Goal: Communication & Community: Answer question/provide support

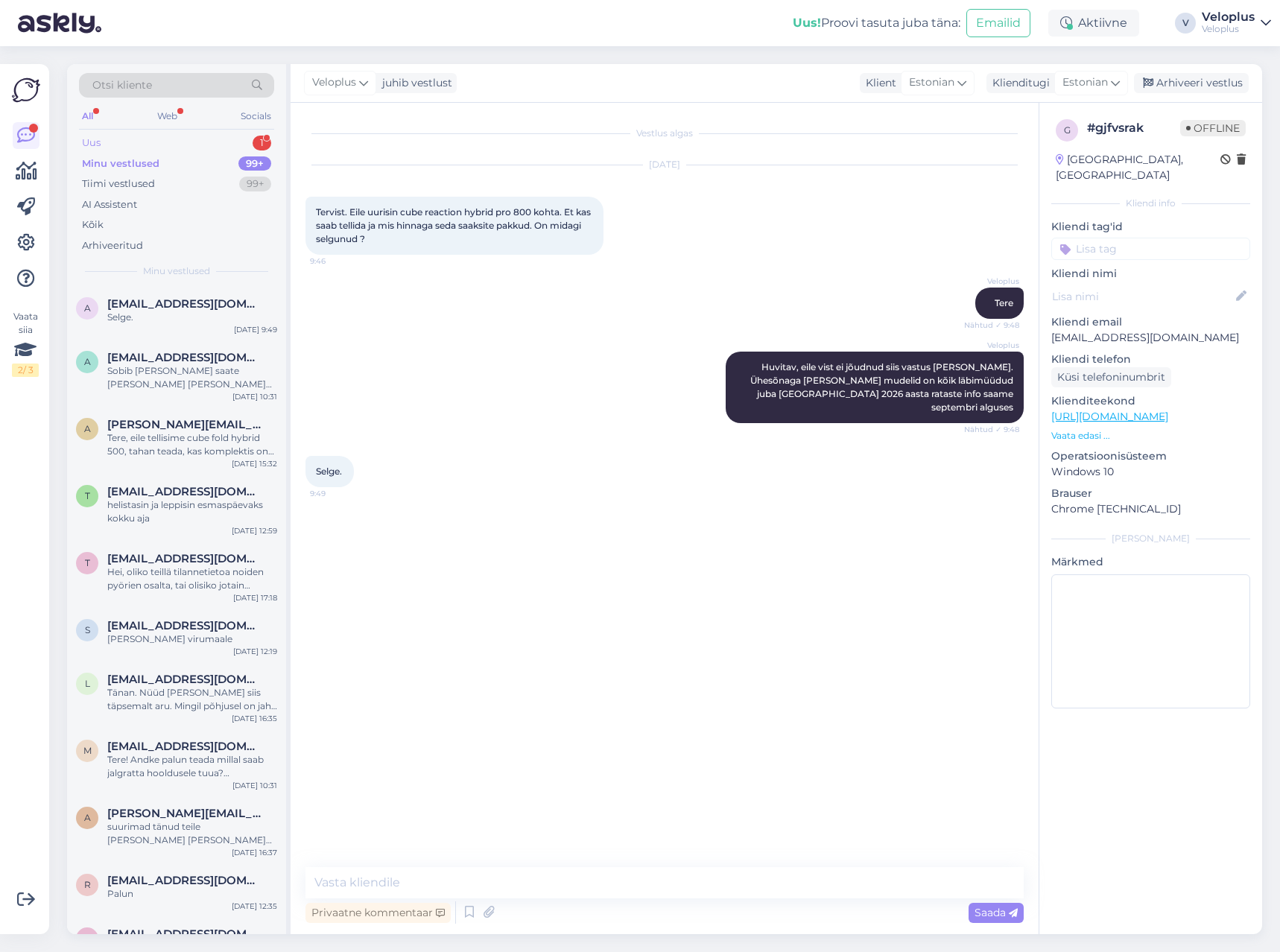
click at [184, 140] on div "Uus 1" at bounding box center [177, 143] width 196 height 21
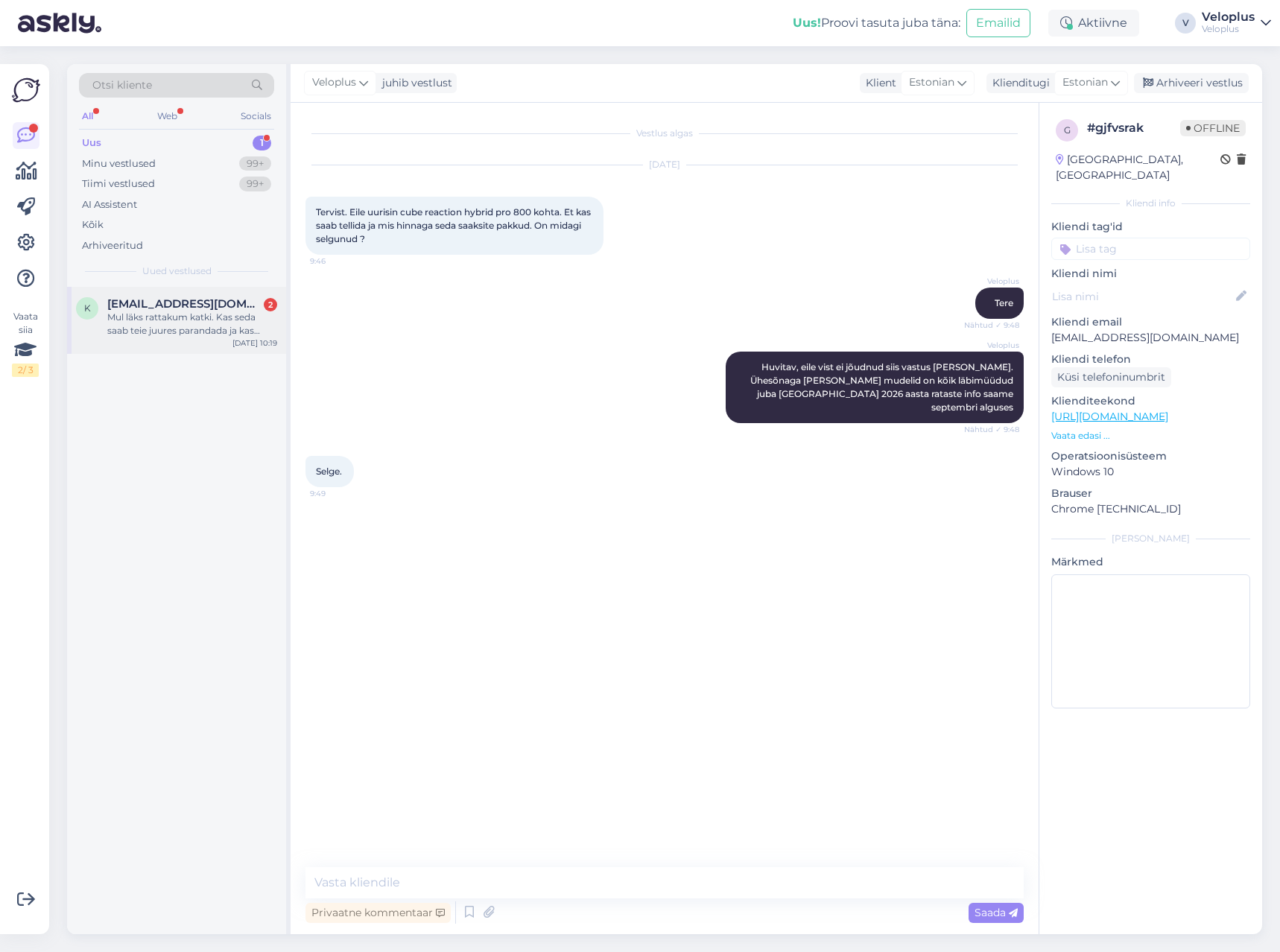
click at [167, 340] on div "k [EMAIL_ADDRESS][DOMAIN_NAME] 2 Mul läks rattakum katki. Kas seda saab teie ju…" at bounding box center [176, 320] width 219 height 67
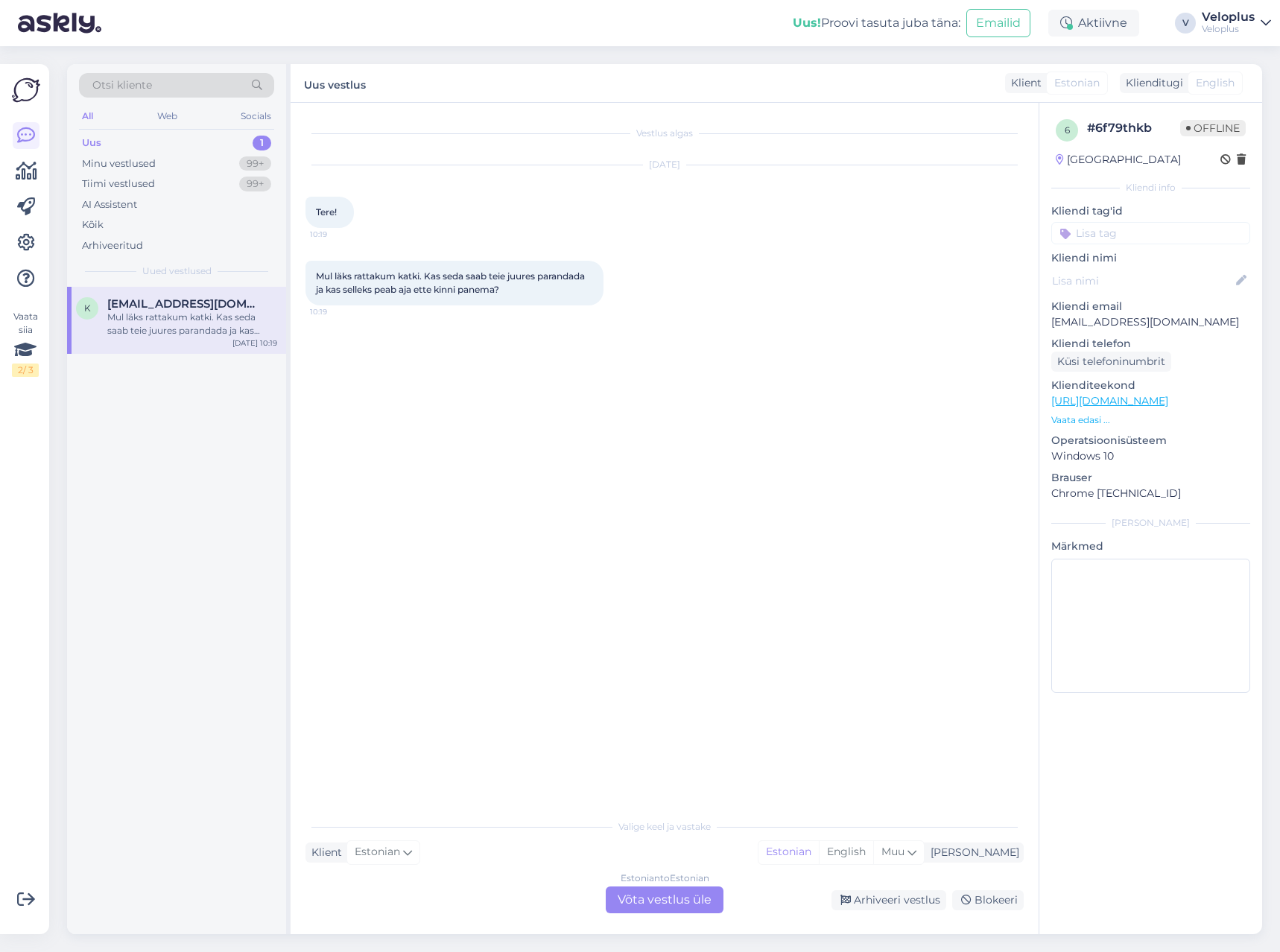
click at [662, 894] on div "Estonian to Estonian Võta vestlus üle" at bounding box center [664, 900] width 118 height 27
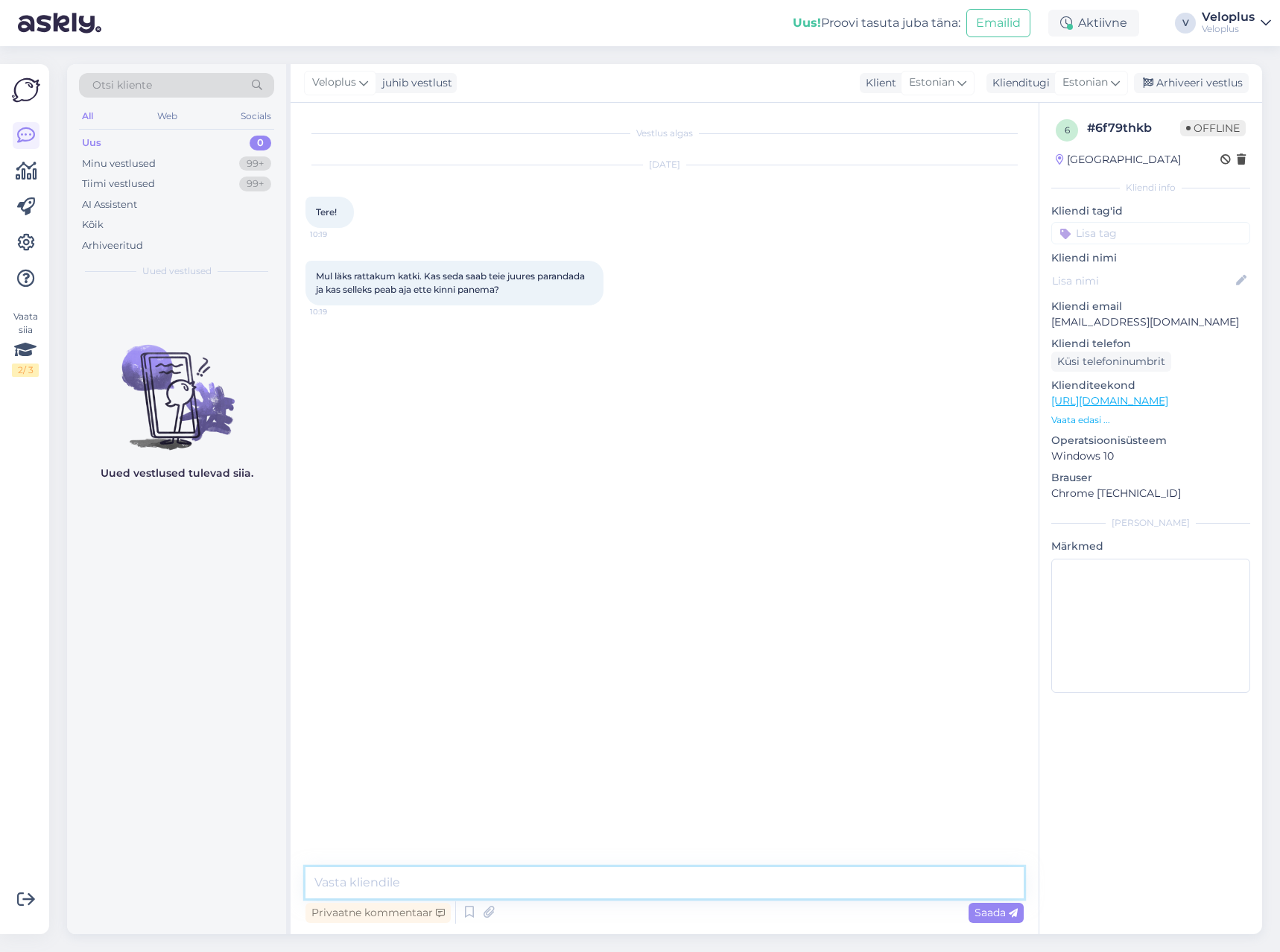
click at [540, 877] on textarea at bounding box center [664, 883] width 718 height 31
type textarea "Tere"
type textarea "Rehvivahetuse teeme ootetööna ehk aega [PERSON_NAME] ette broneerida"
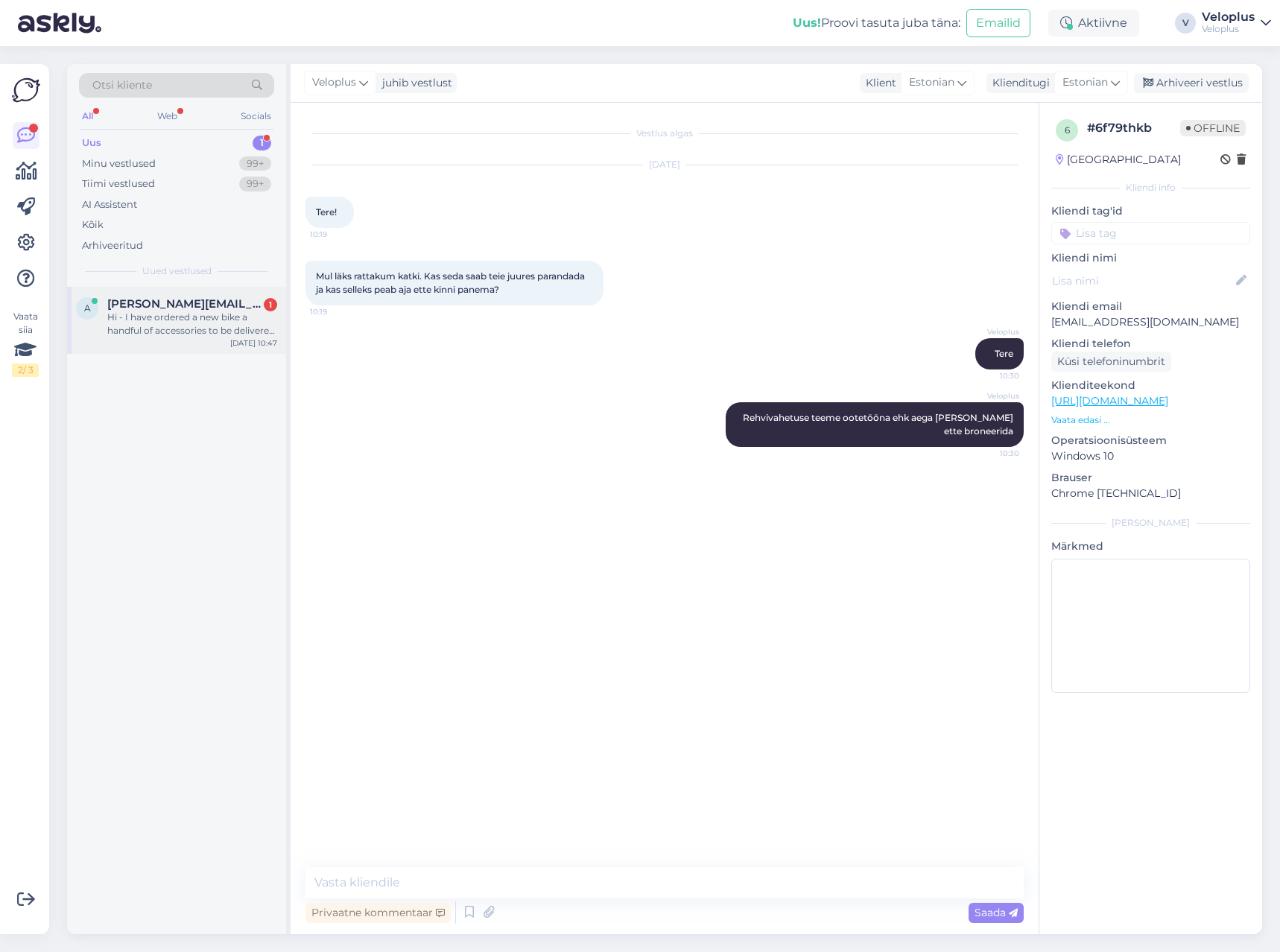
click at [178, 328] on div "Hi - I have ordered a new bike a handful of accessories to be delivered to [GEO…" at bounding box center [192, 323] width 170 height 27
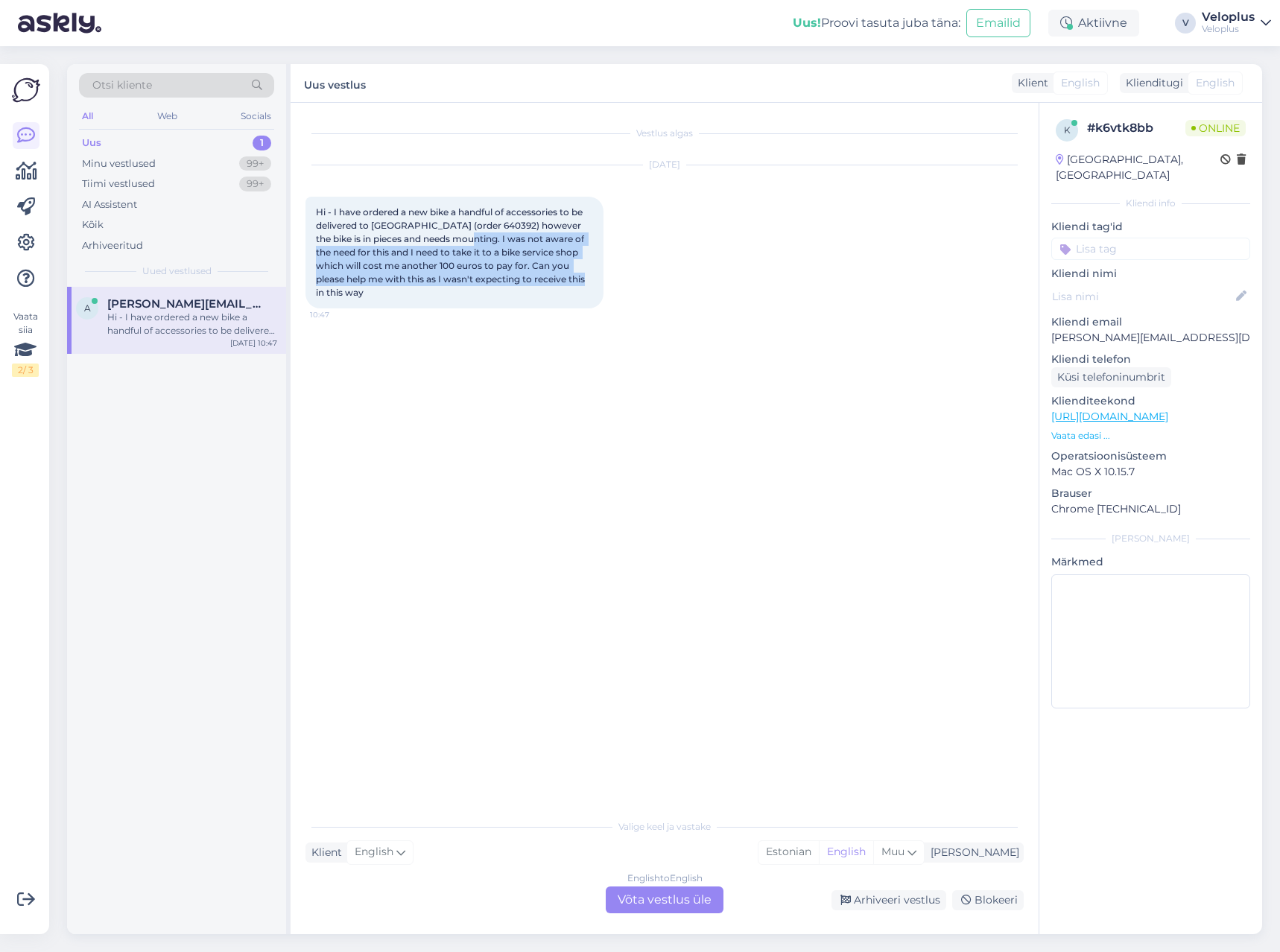
drag, startPoint x: 459, startPoint y: 239, endPoint x: 577, endPoint y: 274, distance: 123.1
click at [577, 274] on span "Hi - I have ordered a new bike a handful of accessories to be delivered to [GEO…" at bounding box center [451, 252] width 271 height 92
click at [640, 898] on div "English to English Võta vestlus üle" at bounding box center [664, 900] width 118 height 27
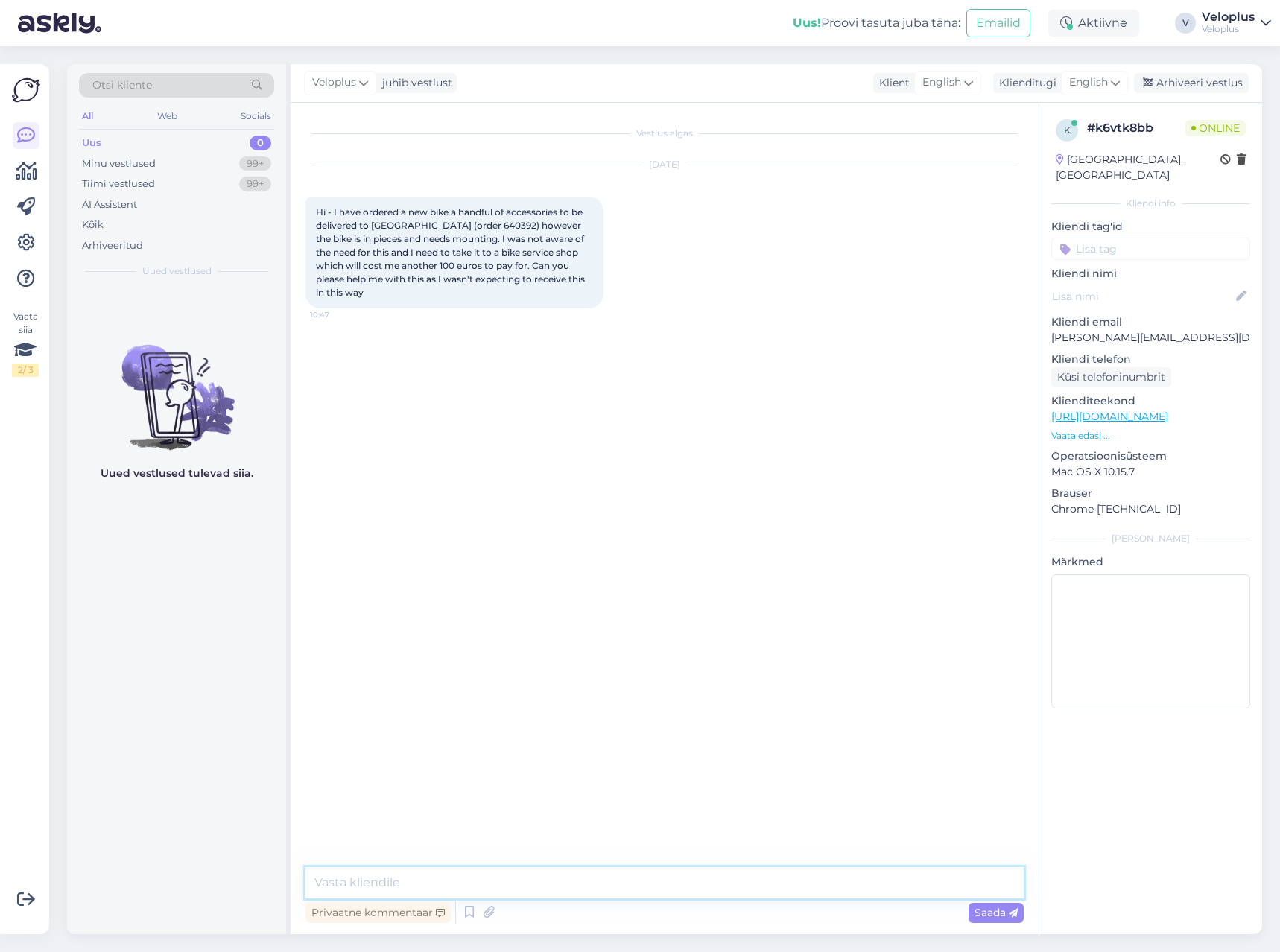
click at [635, 883] on textarea at bounding box center [664, 883] width 718 height 31
type textarea "Hello. Yes, all bikes that are sent out of [GEOGRAPHIC_DATA] will need assemble"
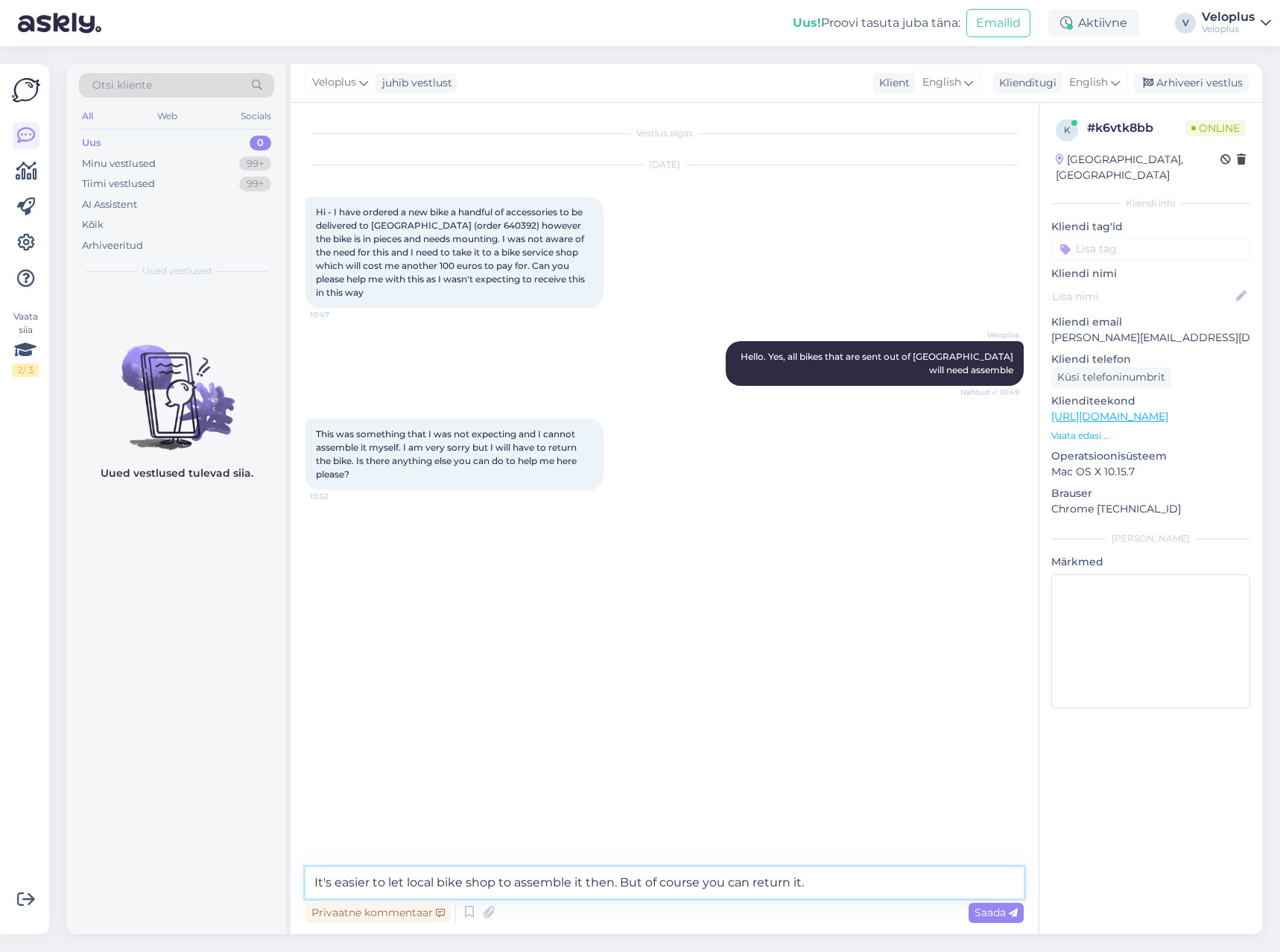
click at [864, 886] on textarea "It's easier to let local bike shop to assemble it then. But of course you can r…" at bounding box center [664, 883] width 718 height 31
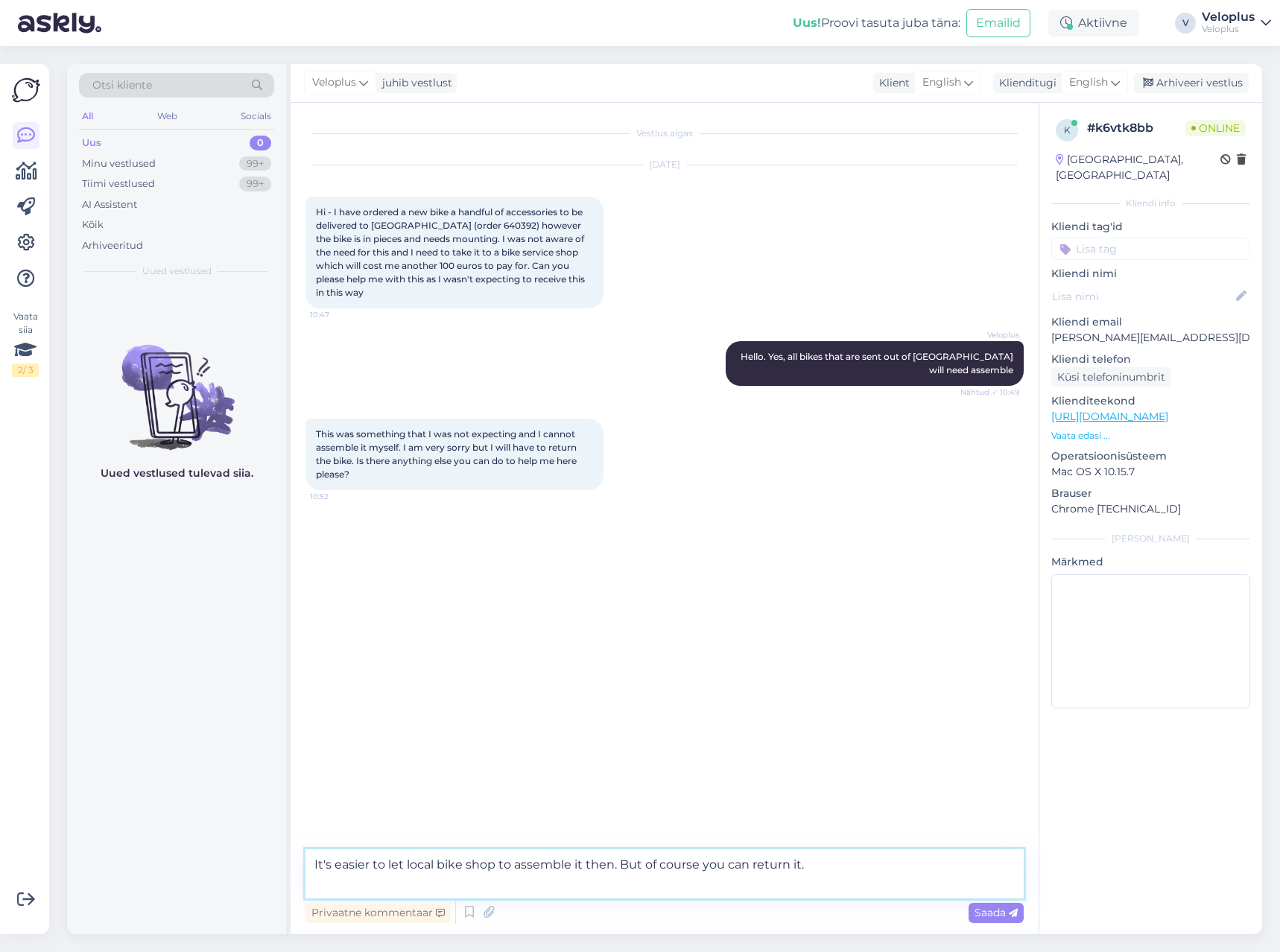
paste textarea "[URL][DOMAIN_NAME]"
type textarea "It's easier to let local bike shop to assemble it then. But of course you can r…"
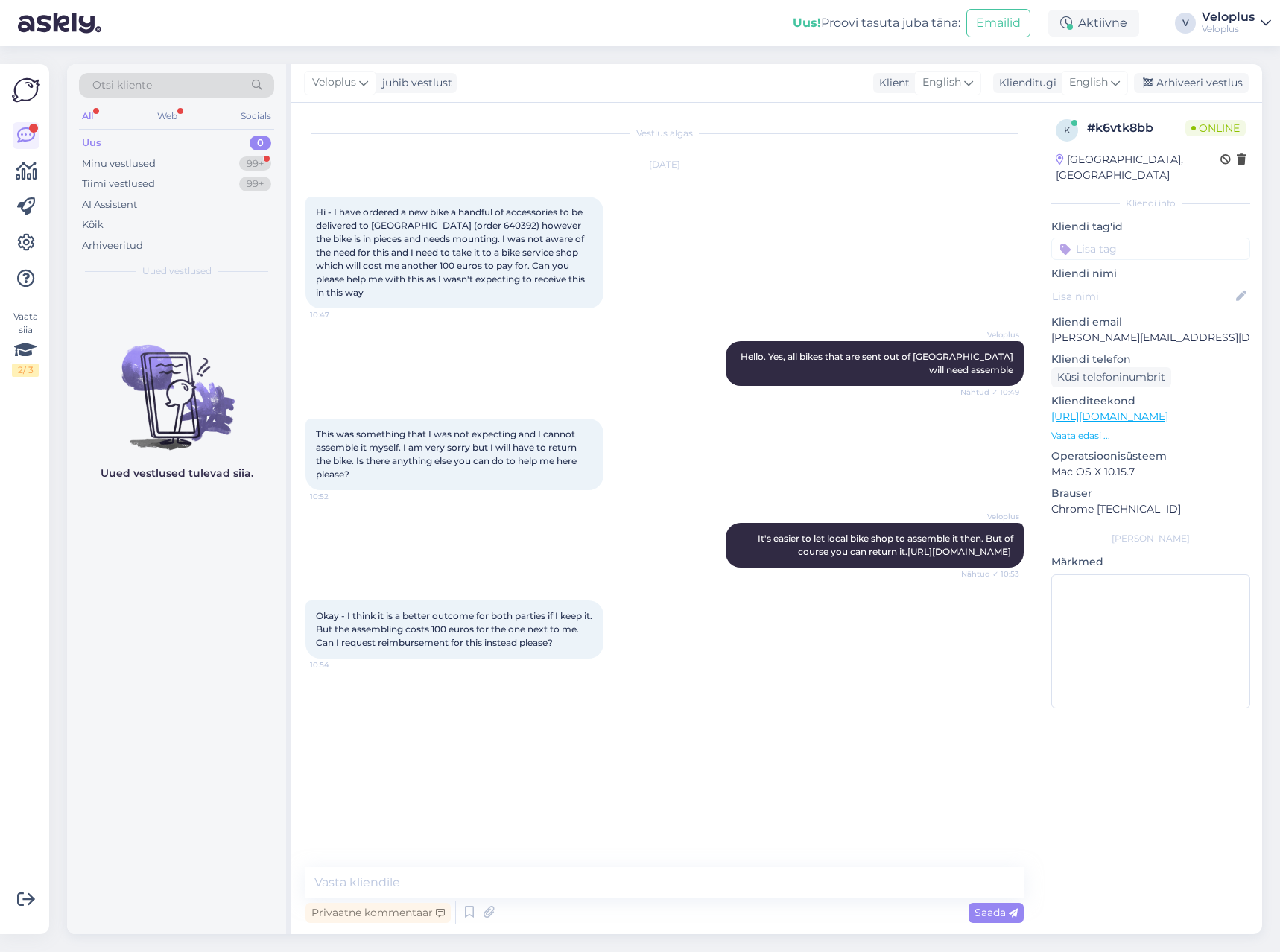
click at [546, 644] on span "Okay - I think it is a better outcome for both parties if I keep it. But the as…" at bounding box center [455, 629] width 279 height 38
drag, startPoint x: 546, startPoint y: 644, endPoint x: 326, endPoint y: 642, distance: 220.0
click at [326, 642] on span "Okay - I think it is a better outcome for both parties if I keep it. But the as…" at bounding box center [455, 629] width 279 height 38
copy span "Can I request reimbursement for this instead please"
click at [404, 643] on span "Okay - I think it is a better outcome for both parties if I keep it. But the as…" at bounding box center [455, 629] width 279 height 38
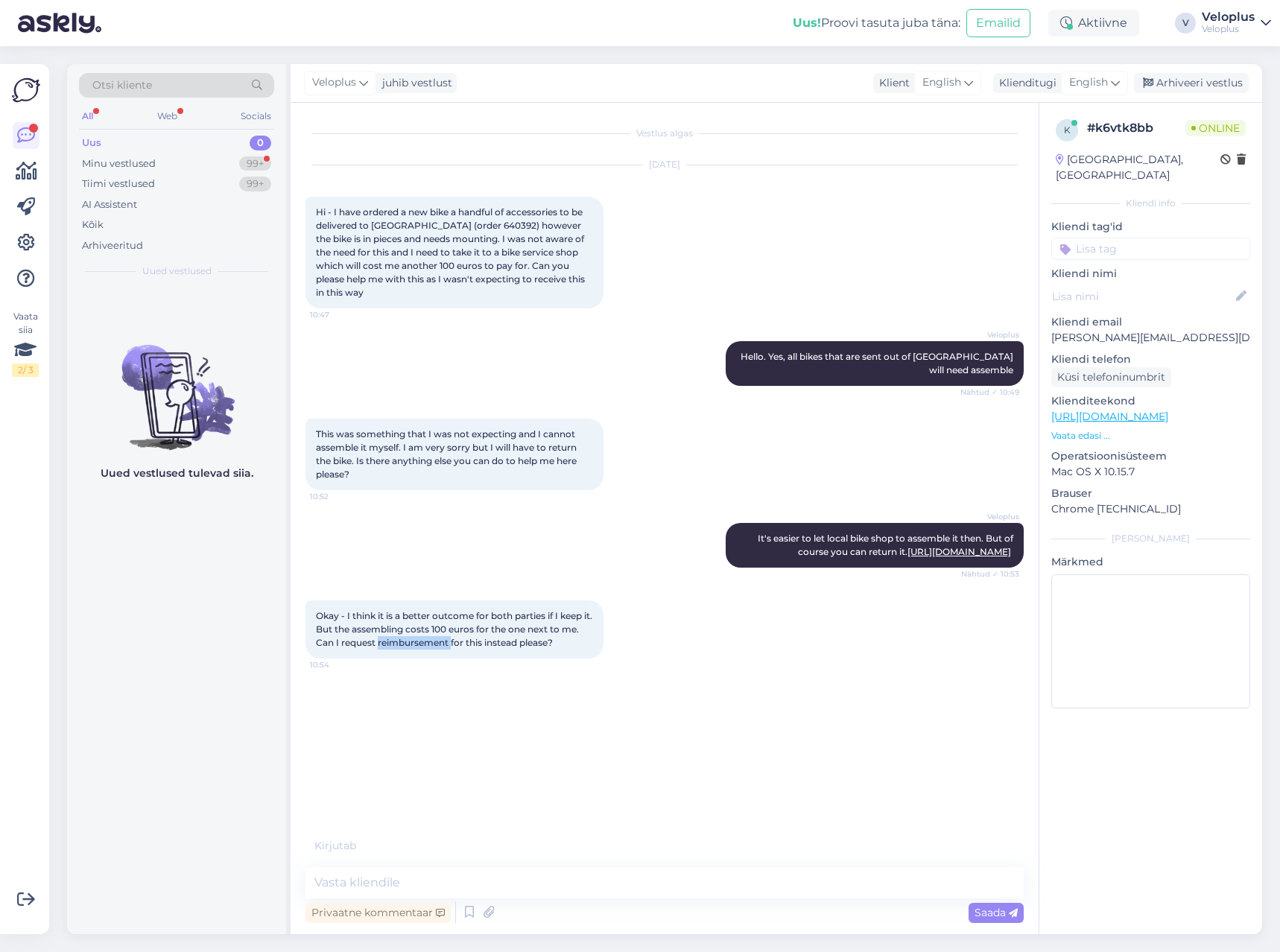
click at [404, 643] on span "Okay - I think it is a better outcome for both parties if I keep it. But the as…" at bounding box center [455, 629] width 279 height 38
click at [506, 884] on textarea at bounding box center [664, 883] width 718 height 31
click at [403, 639] on span "Okay - I think it is a better outcome for both parties if I keep it. But the as…" at bounding box center [455, 629] width 279 height 38
copy span "reimbursement"
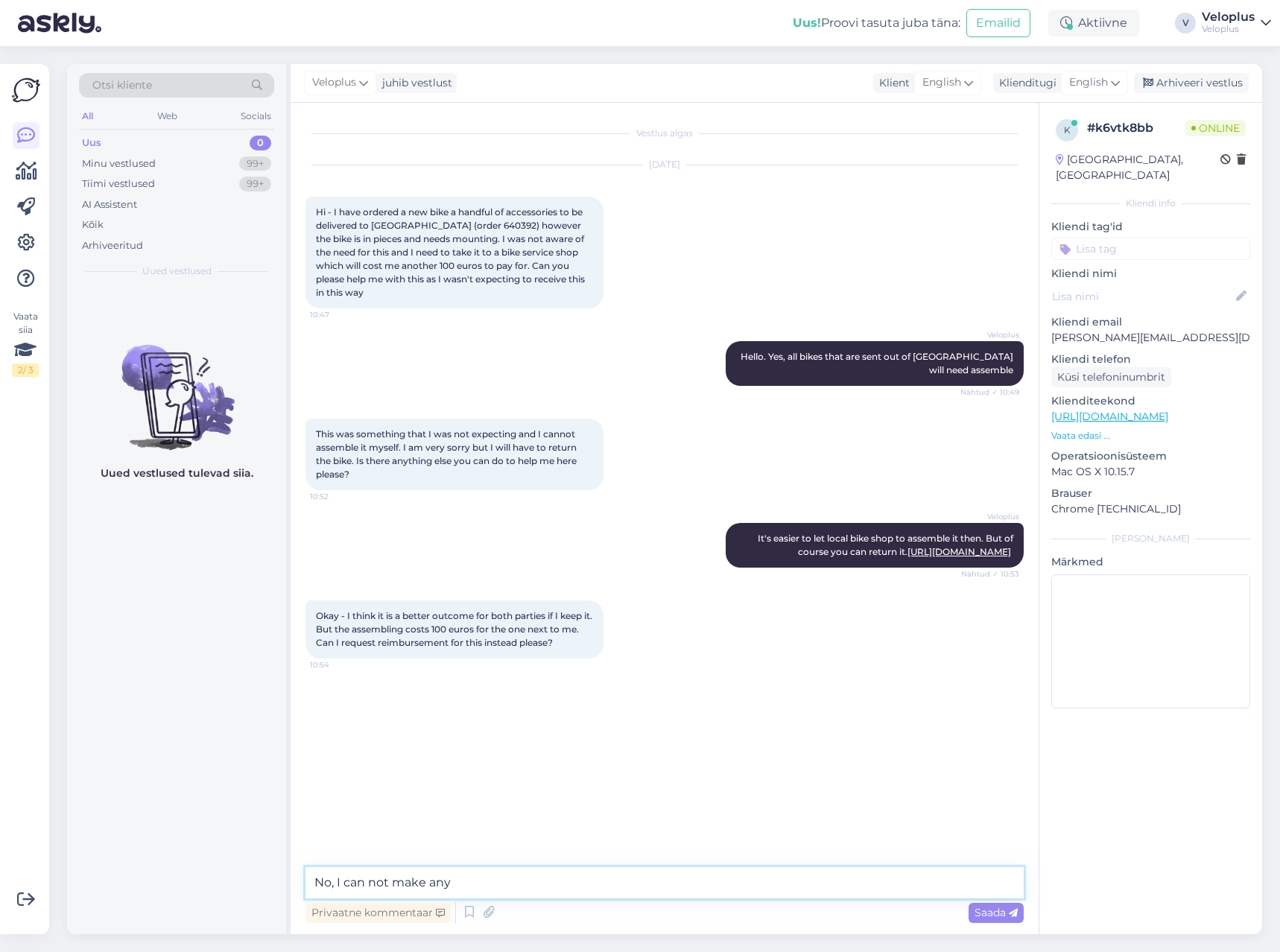
click at [533, 876] on textarea "No, I can not make any" at bounding box center [664, 883] width 718 height 31
paste textarea "reimbursement"
type textarea "No, I can not make any reimbursement for assembly."
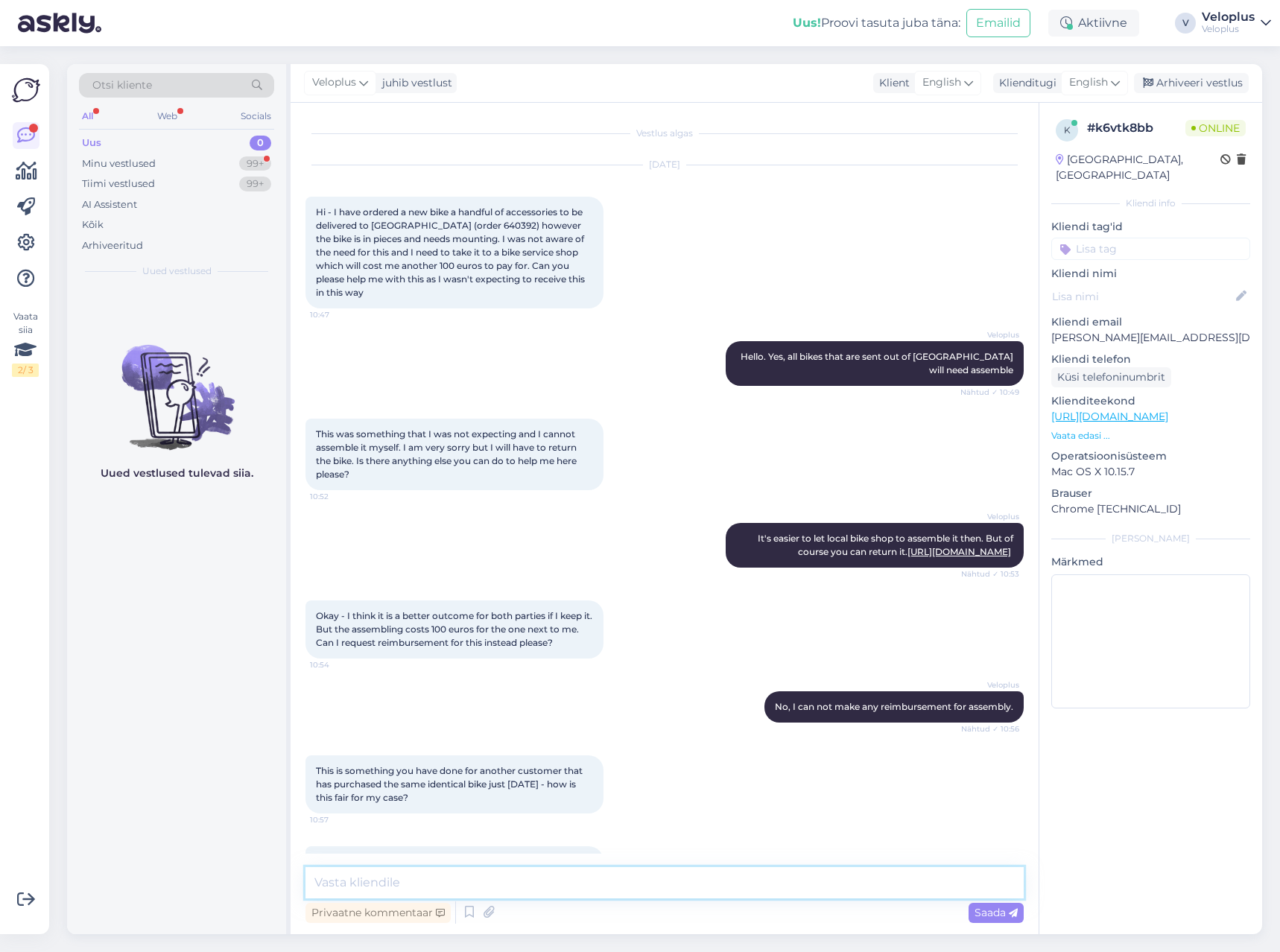
scroll to position [67, 0]
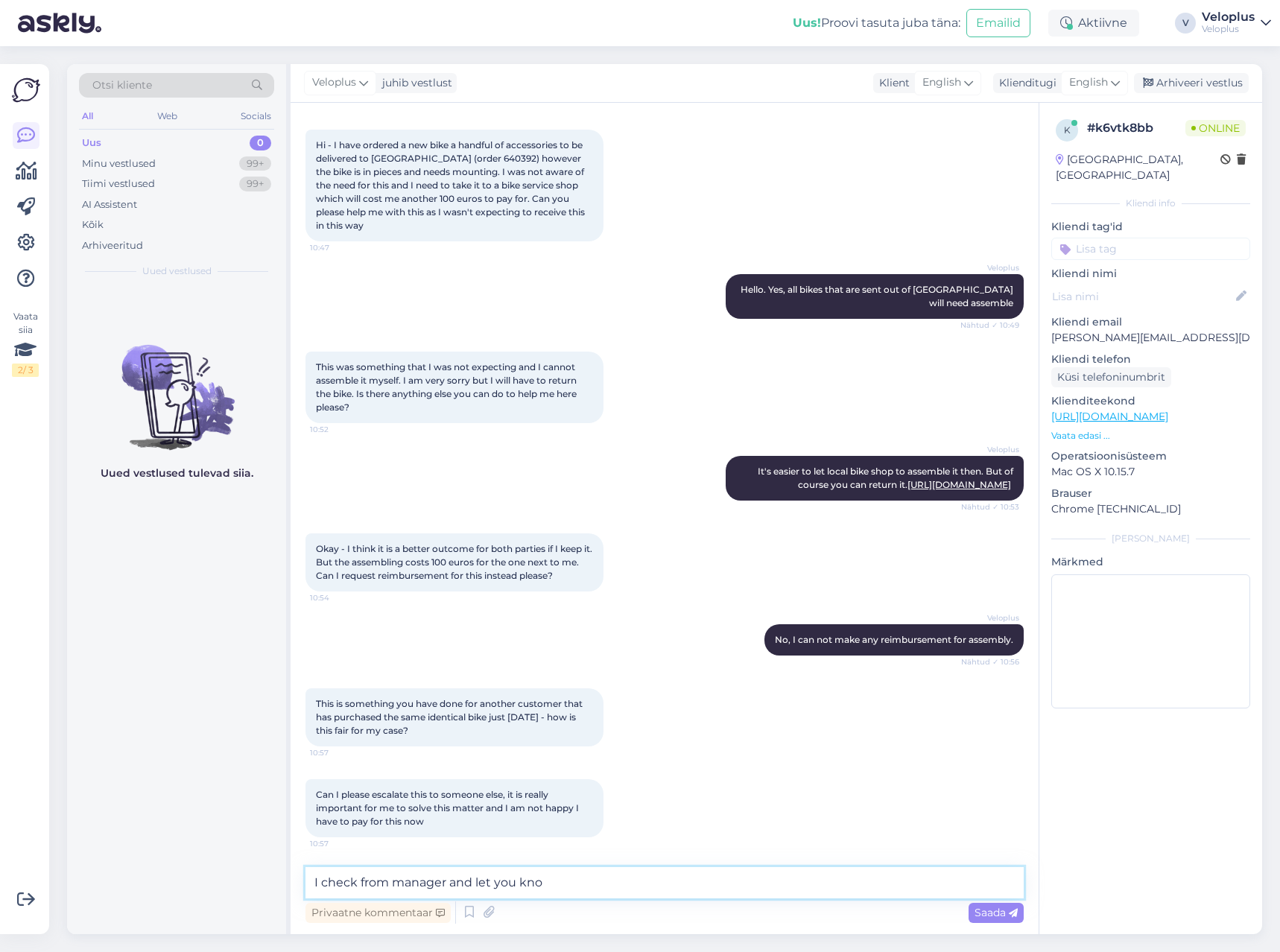
type textarea "I check from manager and let you know"
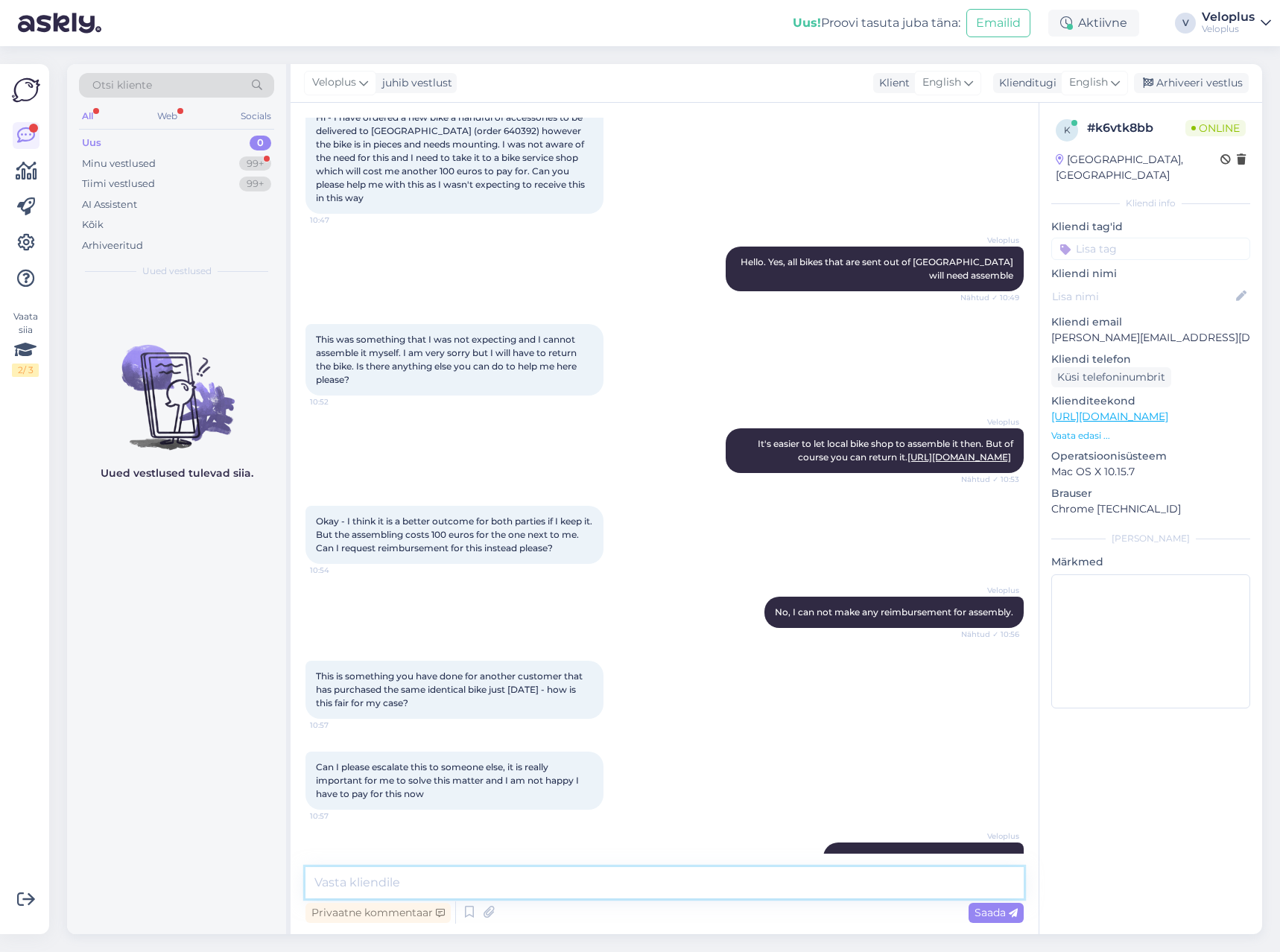
scroll to position [0, 0]
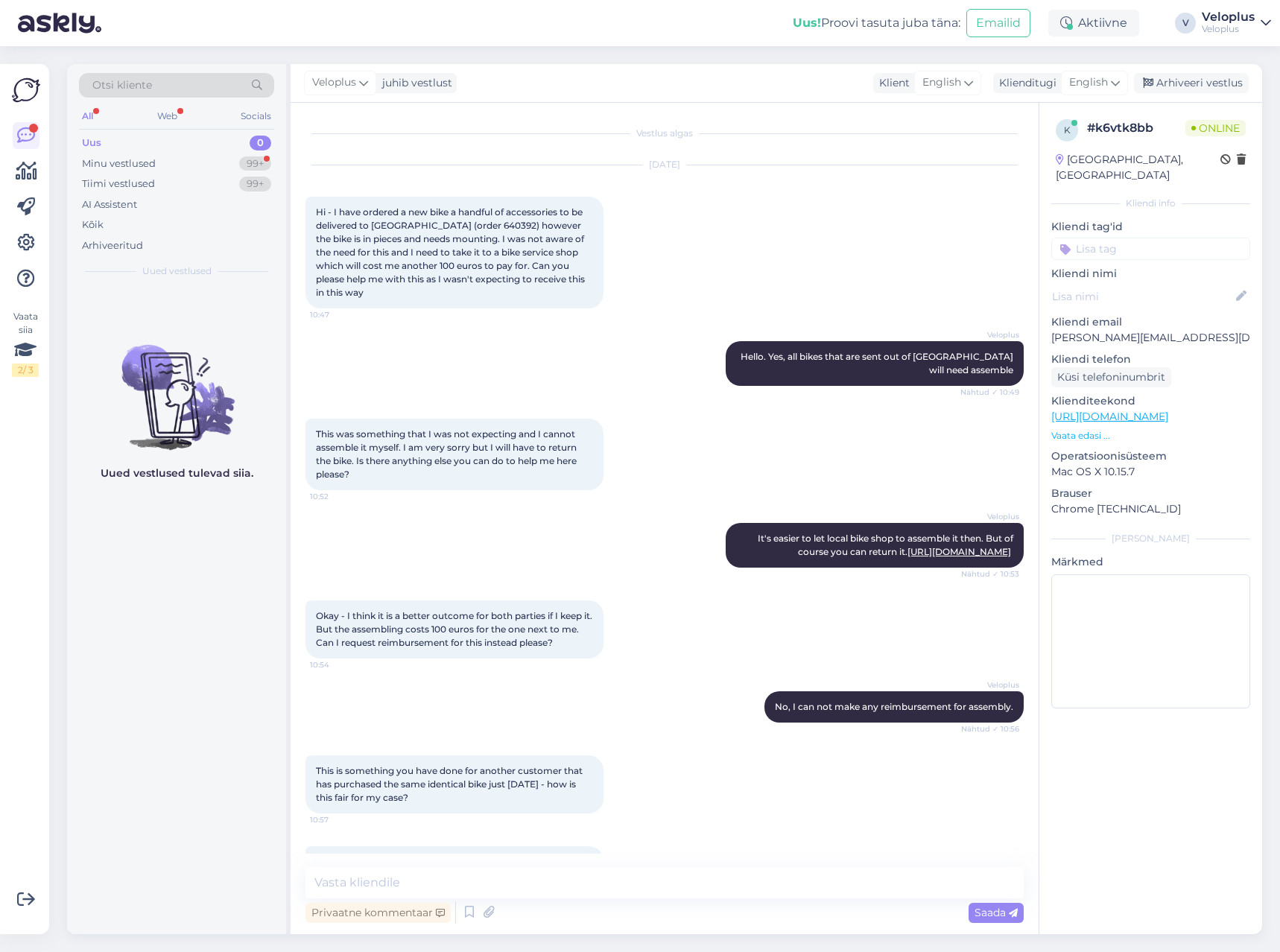
click at [453, 230] on span "Hi - I have ordered a new bike a handful of accessories to be delivered to [GEO…" at bounding box center [451, 252] width 271 height 92
copy span "640392"
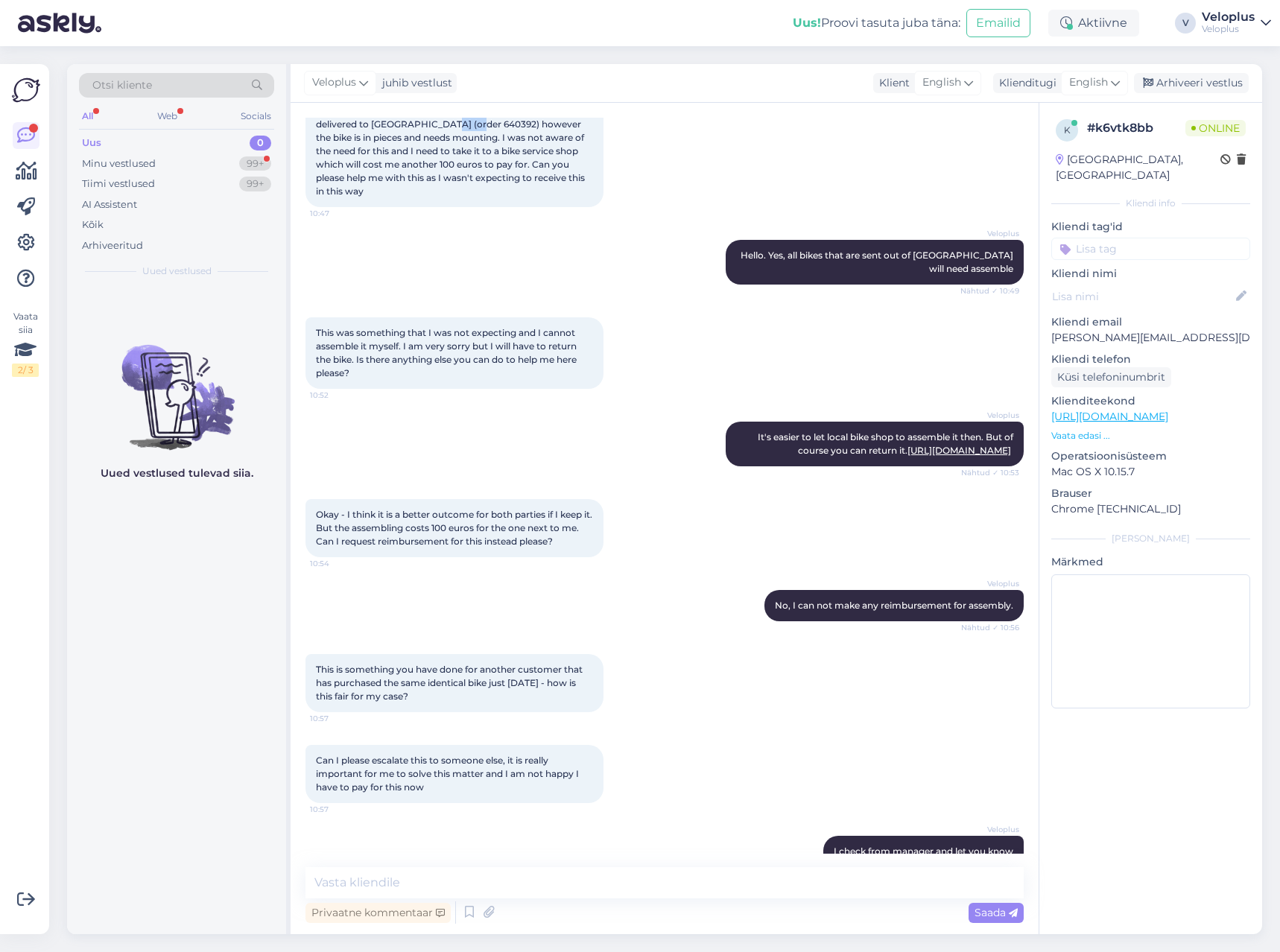
scroll to position [196, 0]
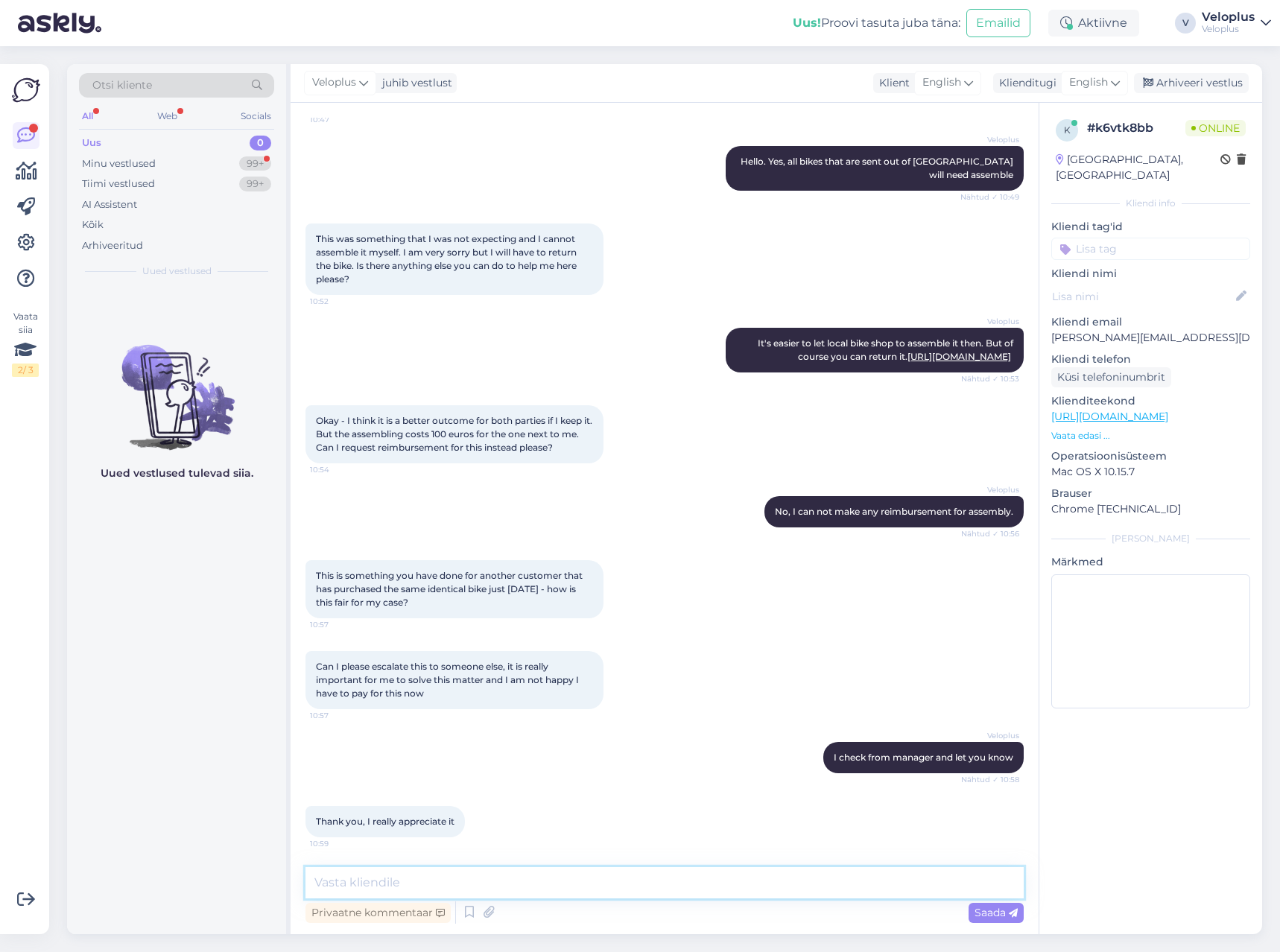
click at [451, 872] on textarea at bounding box center [664, 883] width 718 height 31
type textarea "We kan make refund for 75€. If that's okay then let me know and we can proceed"
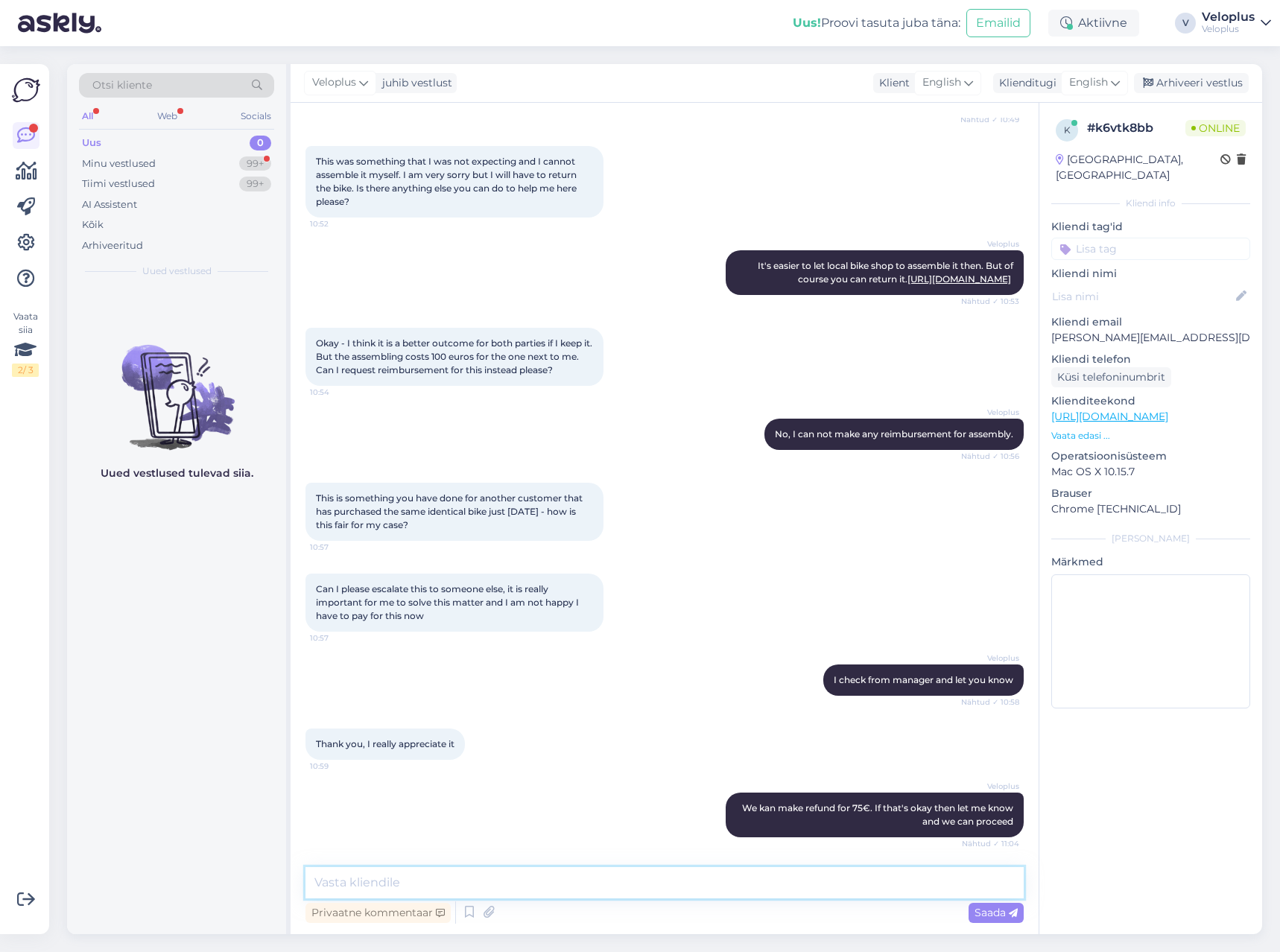
scroll to position [350, 0]
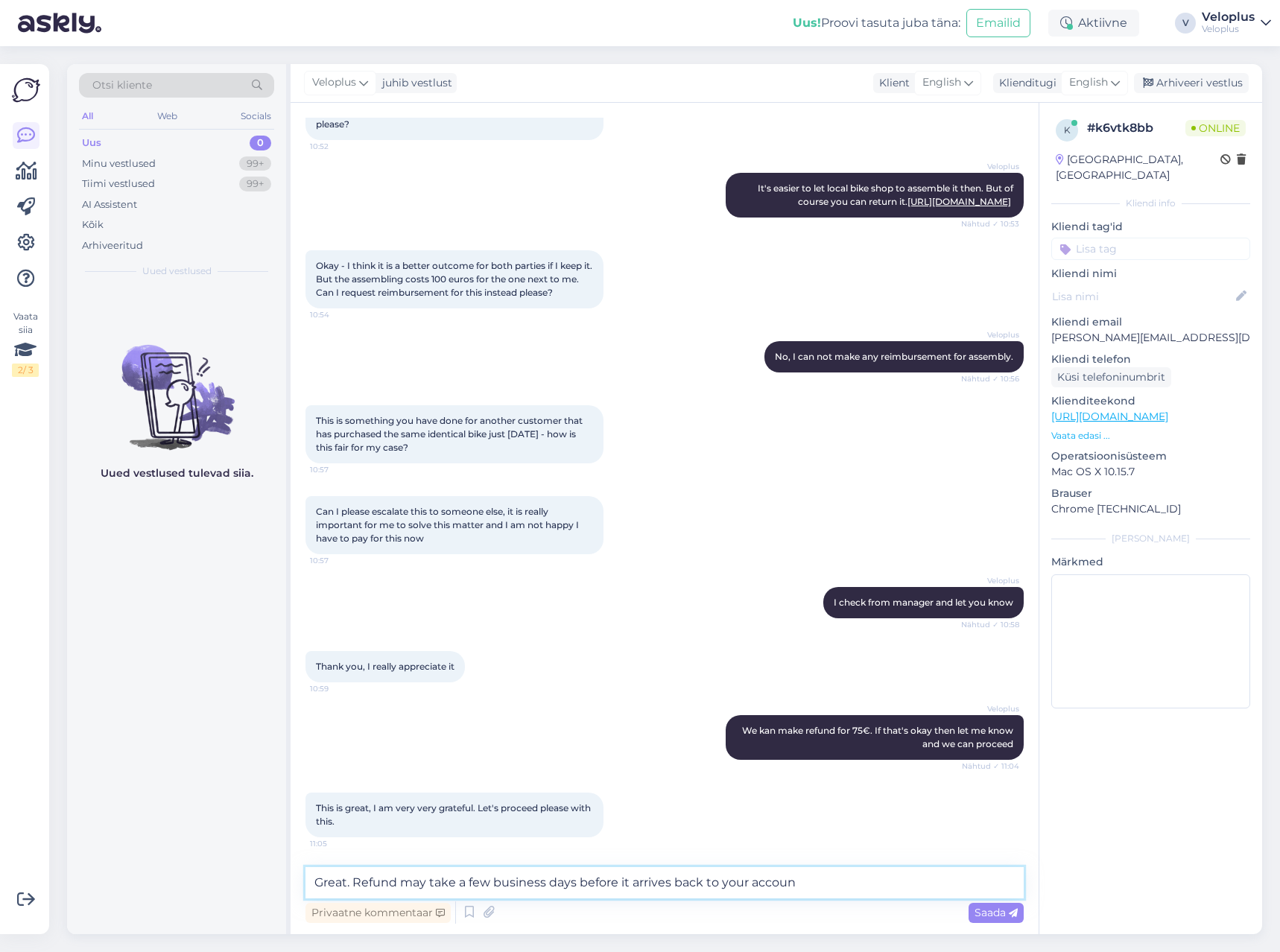
type textarea "Great. Refund may take a few business days before it arrives back to your accou…"
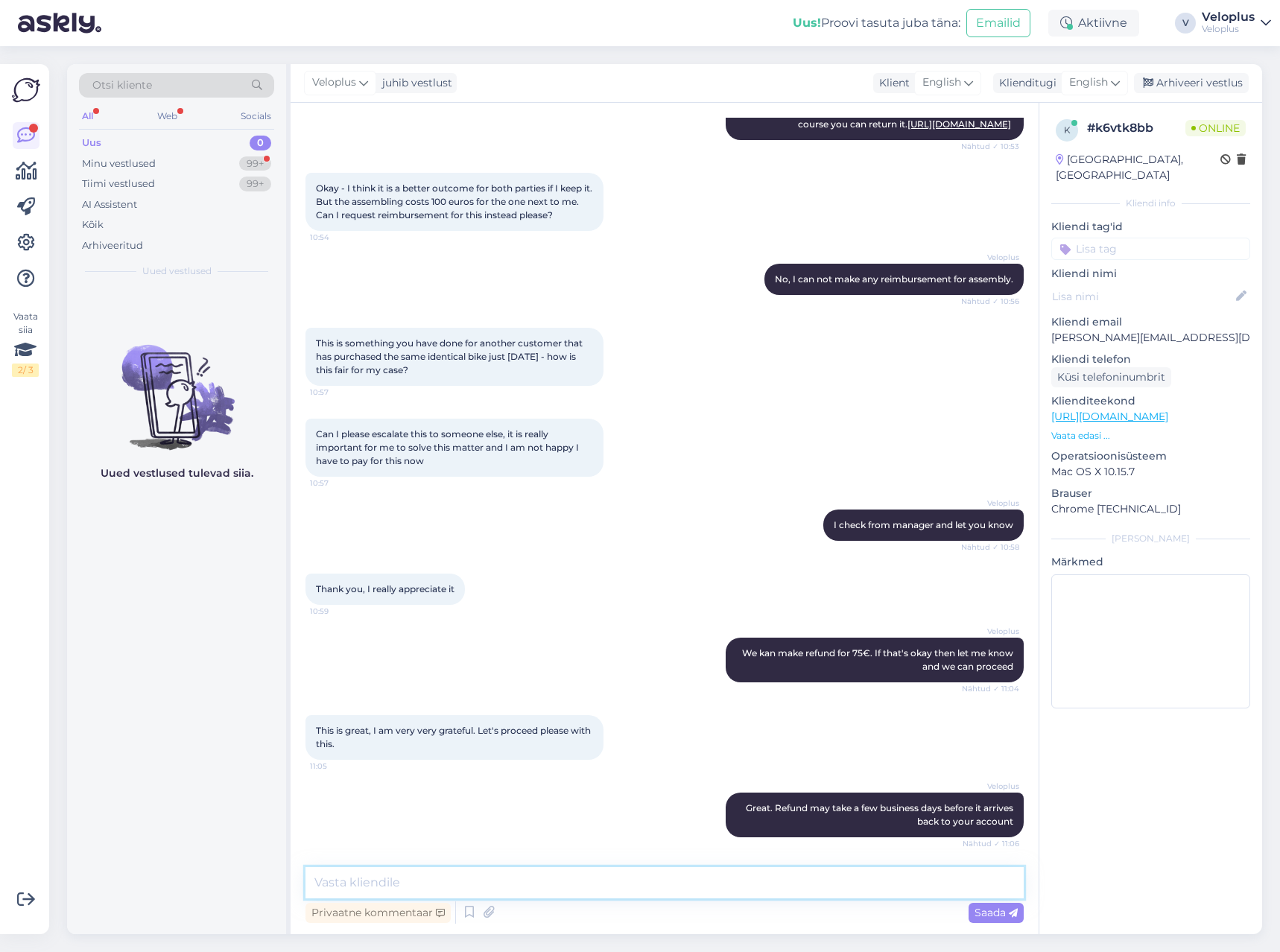
scroll to position [491, 0]
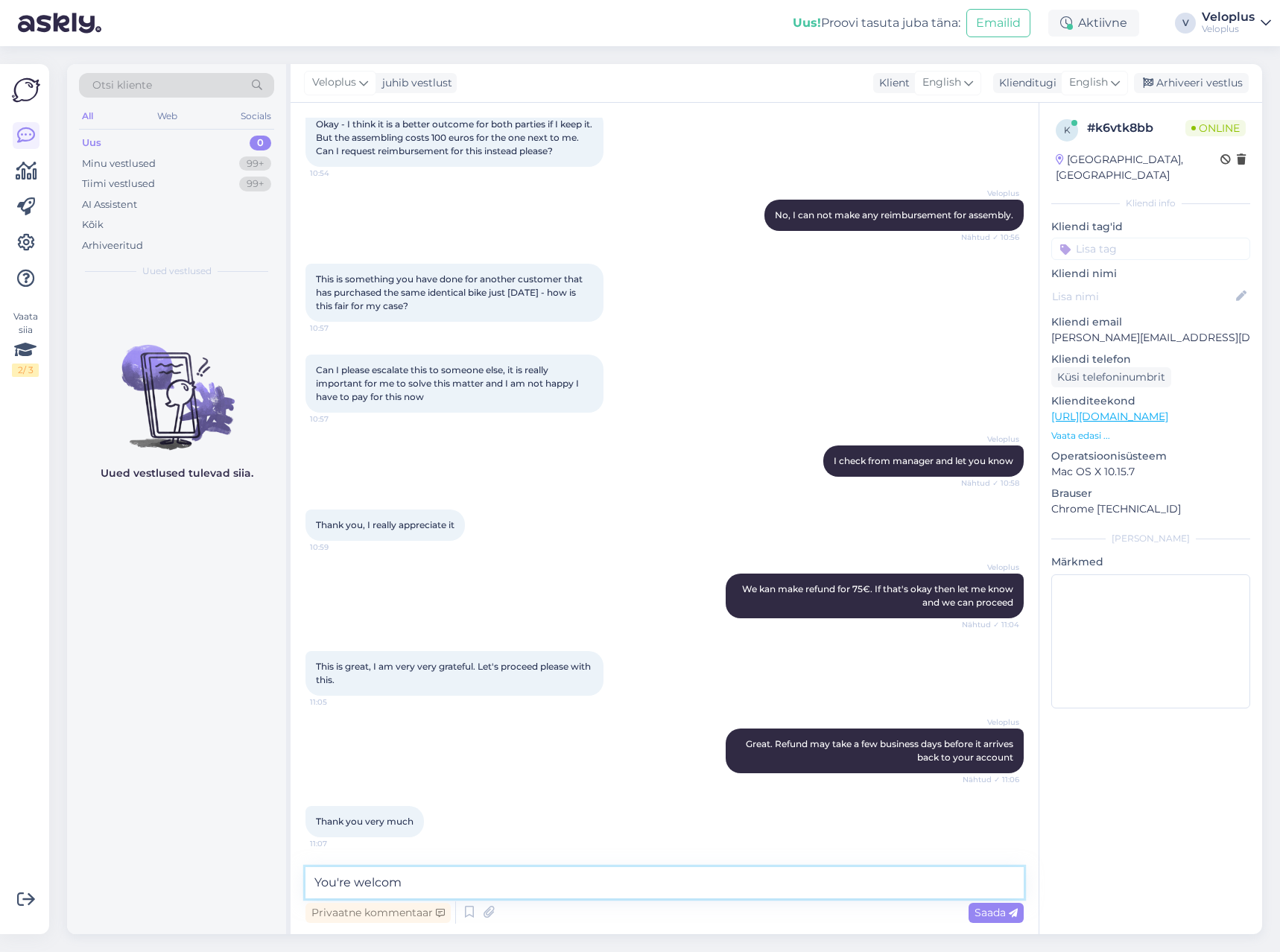
type textarea "You're welcome"
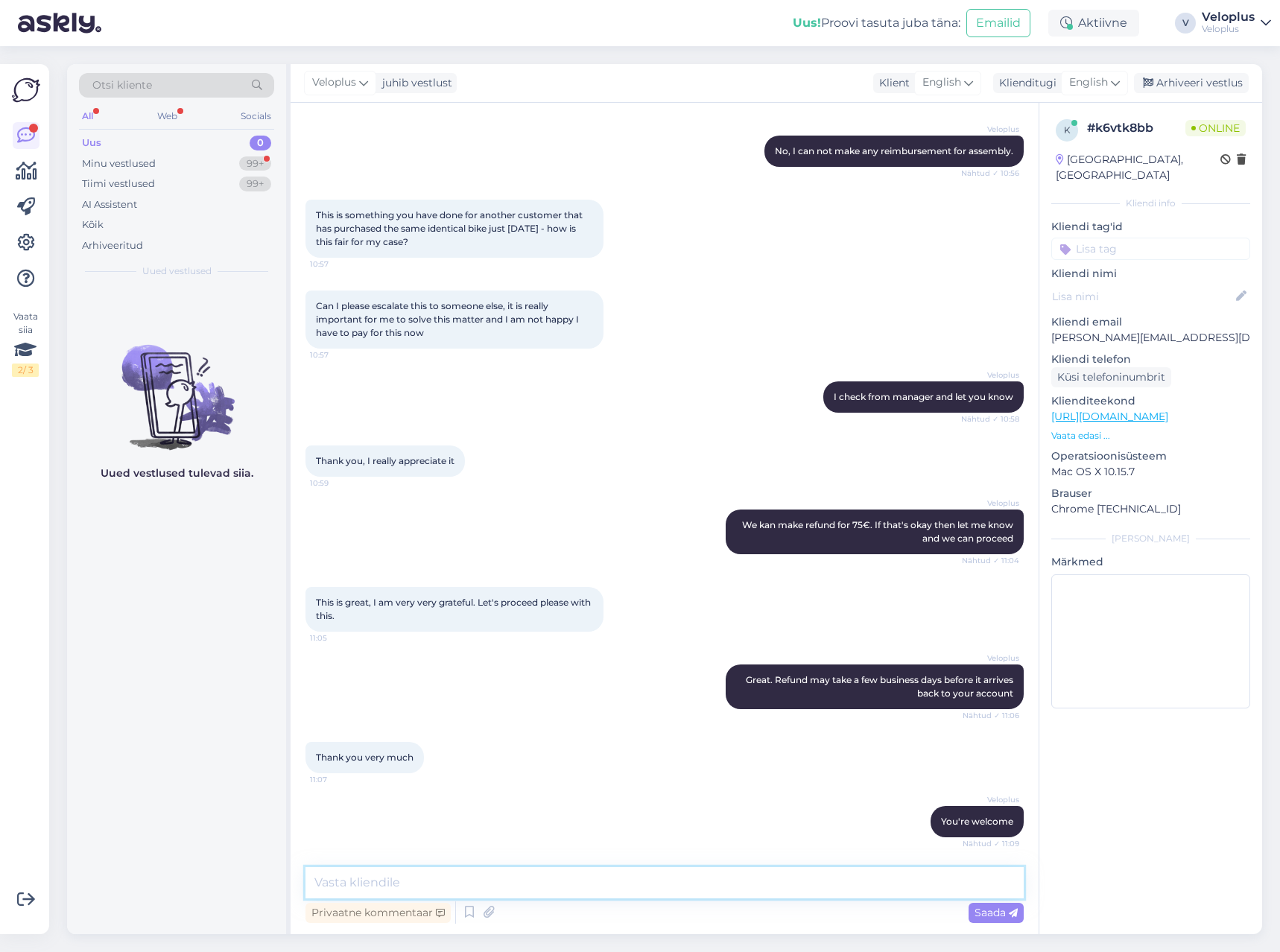
scroll to position [620, 0]
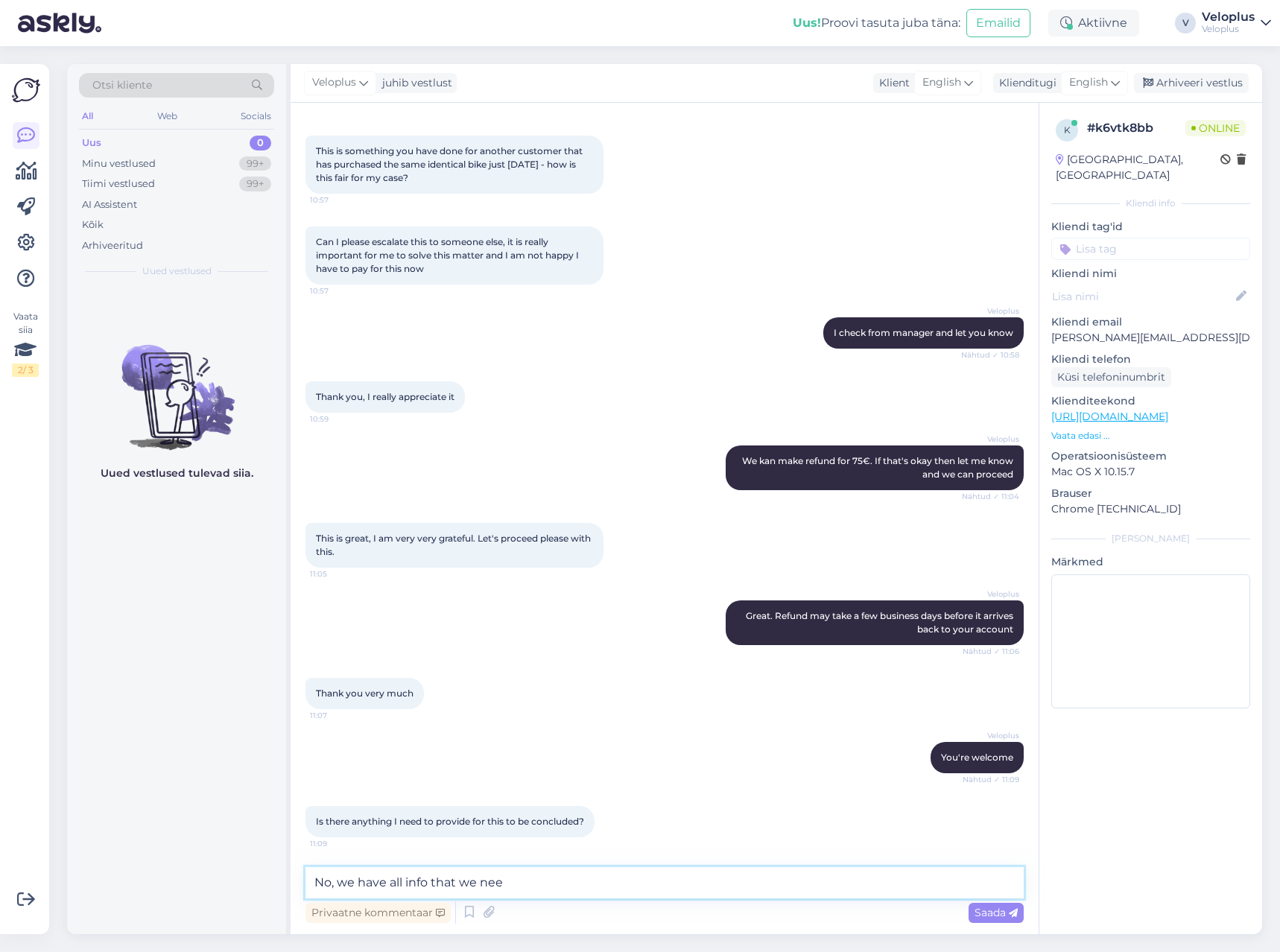
type textarea "No, we have all info that we need"
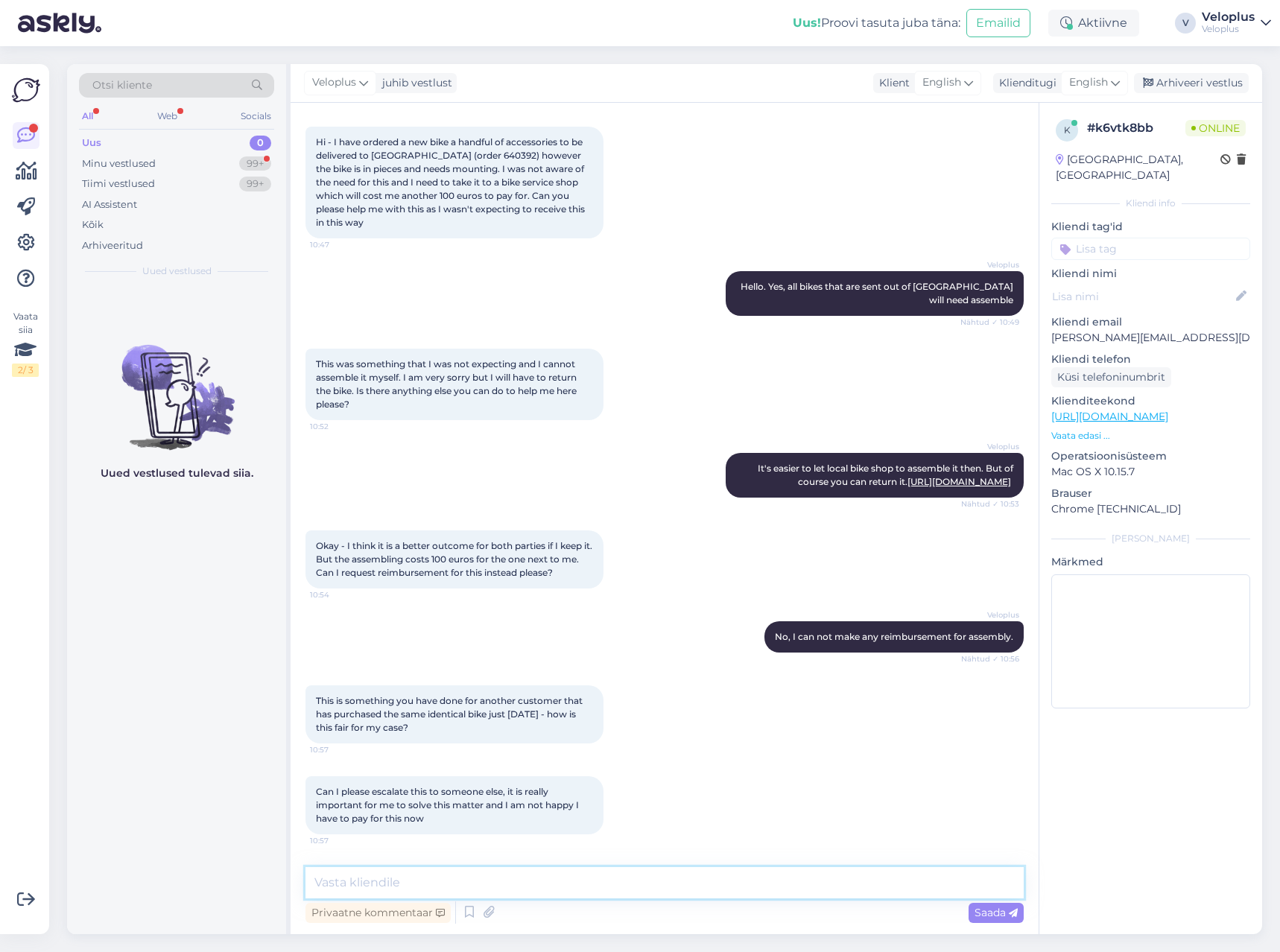
scroll to position [0, 0]
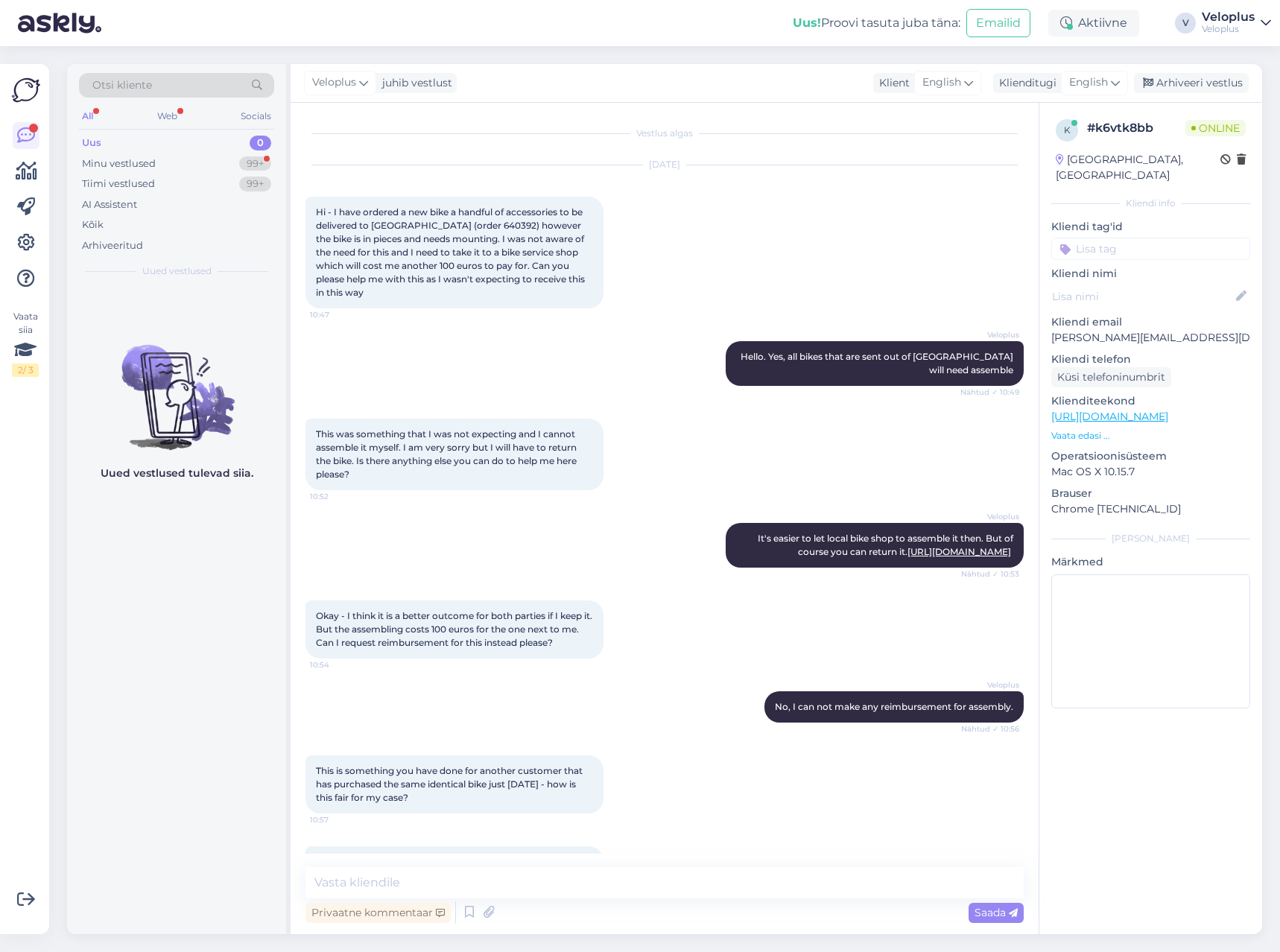
click at [465, 225] on span "Hi - I have ordered a new bike a handful of accessories to be delivered to [GEO…" at bounding box center [451, 252] width 271 height 92
copy span "640392"
